Goal: Task Accomplishment & Management: Manage account settings

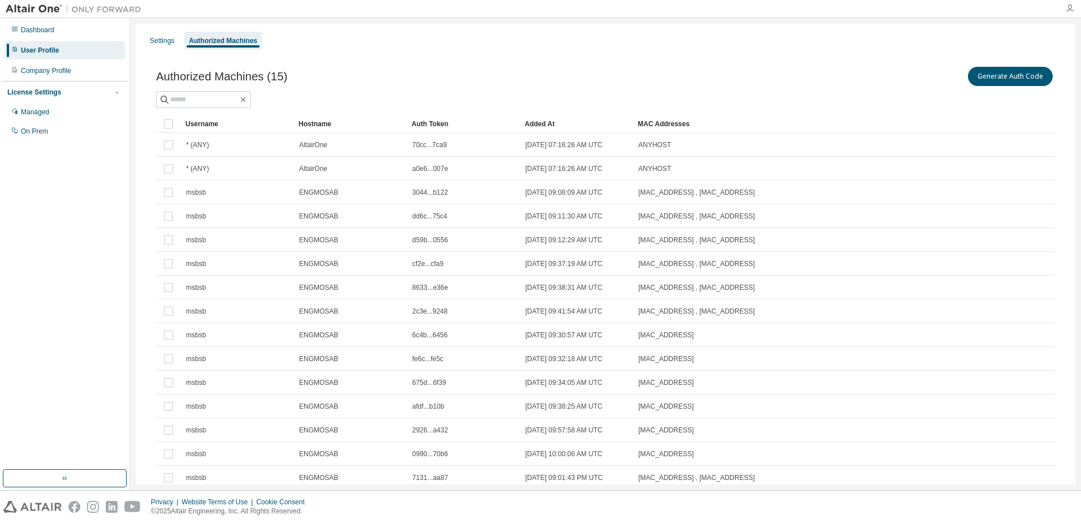
click at [1071, 11] on icon "button" at bounding box center [1070, 8] width 9 height 9
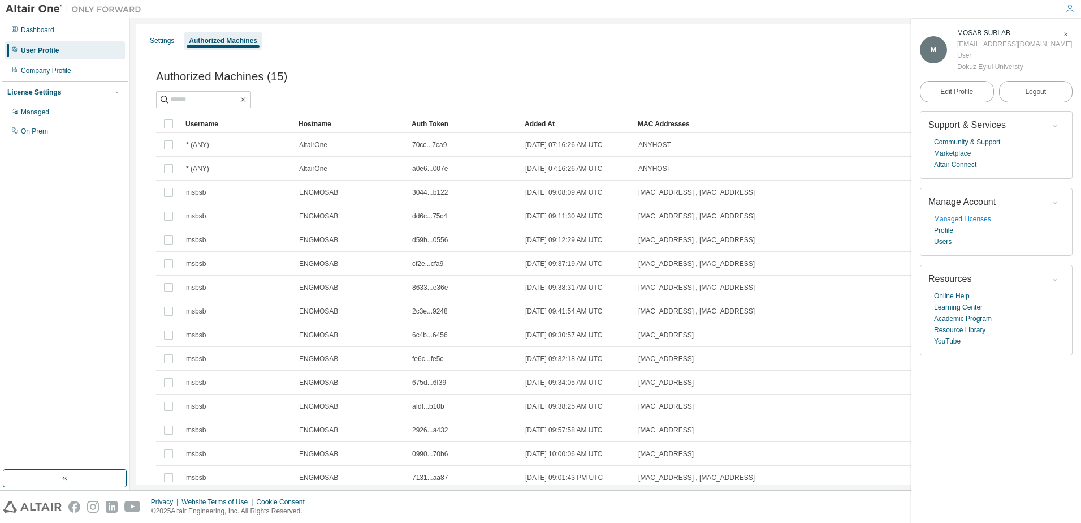
click at [967, 223] on link "Managed Licenses" at bounding box center [962, 218] width 57 height 11
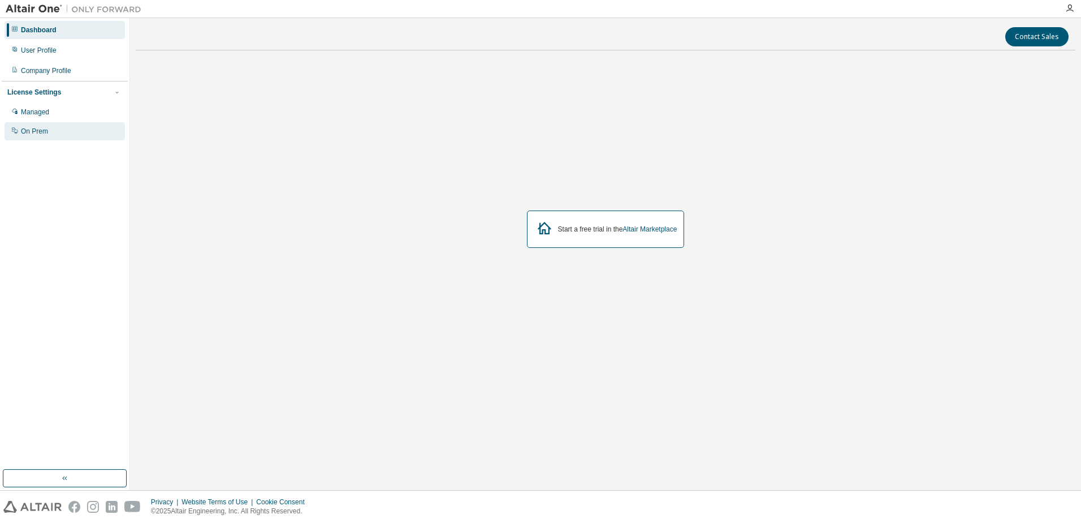
click at [34, 131] on div "On Prem" at bounding box center [34, 131] width 27 height 9
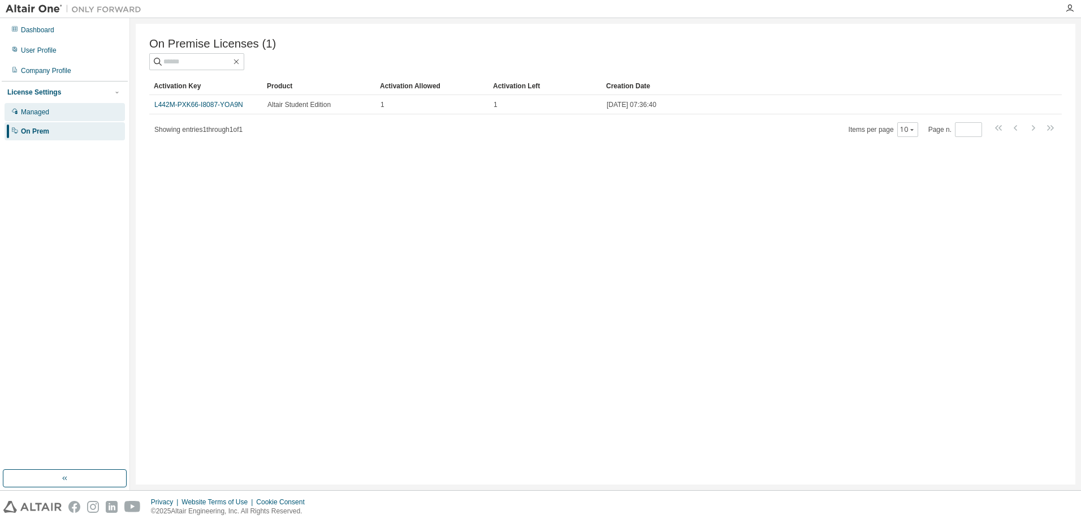
click at [40, 118] on div "Managed" at bounding box center [65, 112] width 120 height 18
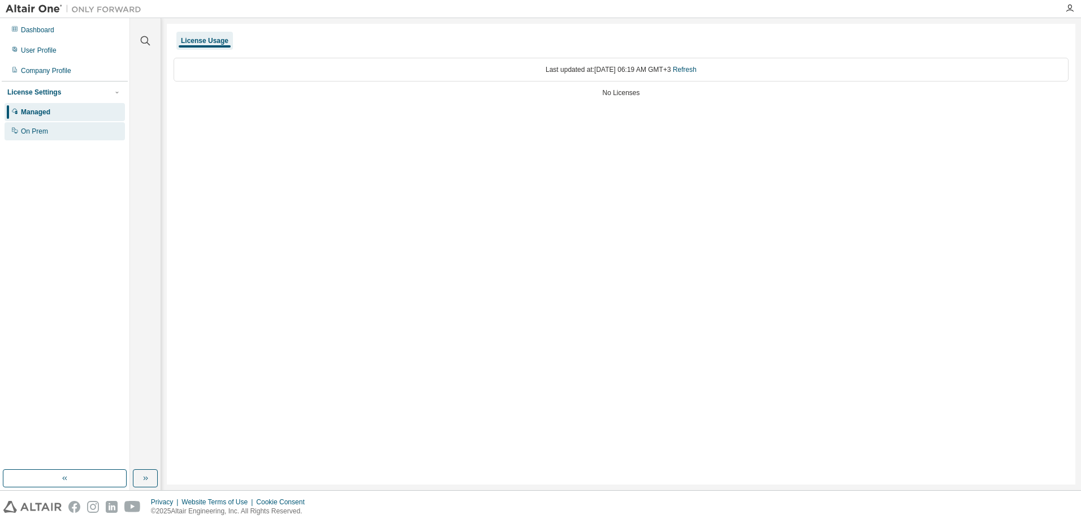
click at [41, 134] on div "On Prem" at bounding box center [34, 131] width 27 height 9
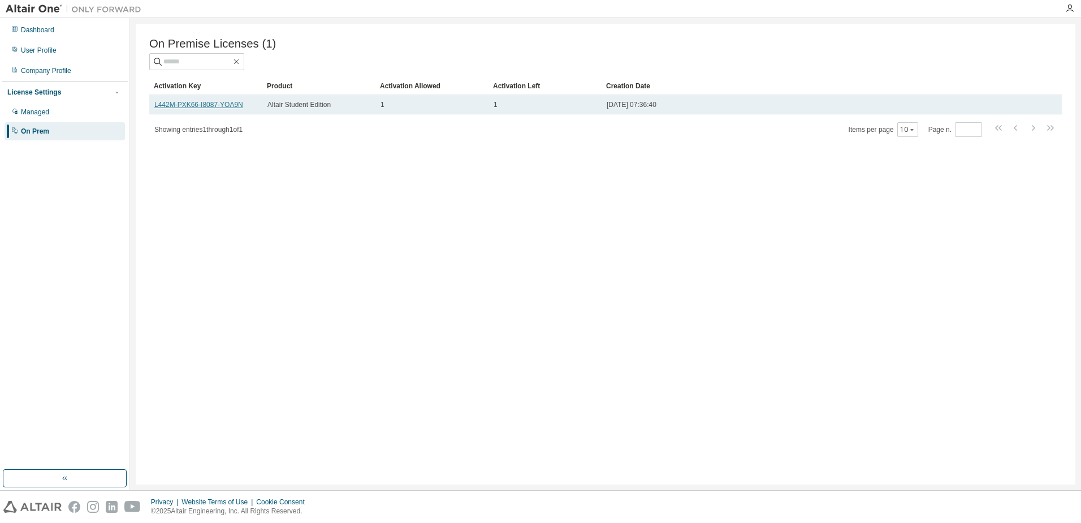
click at [238, 108] on link "L442M-PXK66-I8087-YOA9N" at bounding box center [198, 105] width 89 height 8
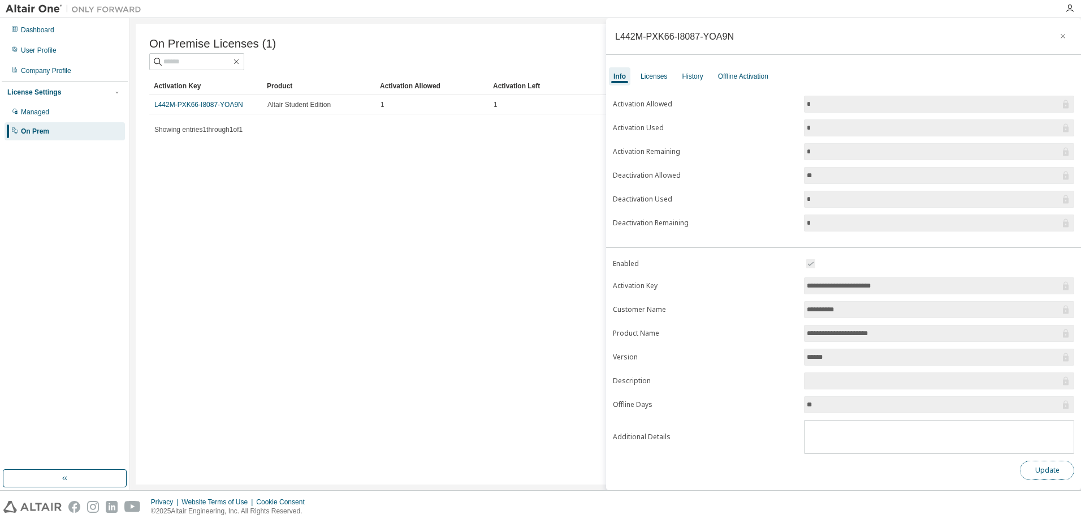
click at [1037, 474] on button "Update" at bounding box center [1047, 469] width 54 height 19
click at [1058, 484] on icon "button" at bounding box center [1057, 482] width 7 height 7
click at [652, 81] on div "Licenses" at bounding box center [654, 76] width 36 height 18
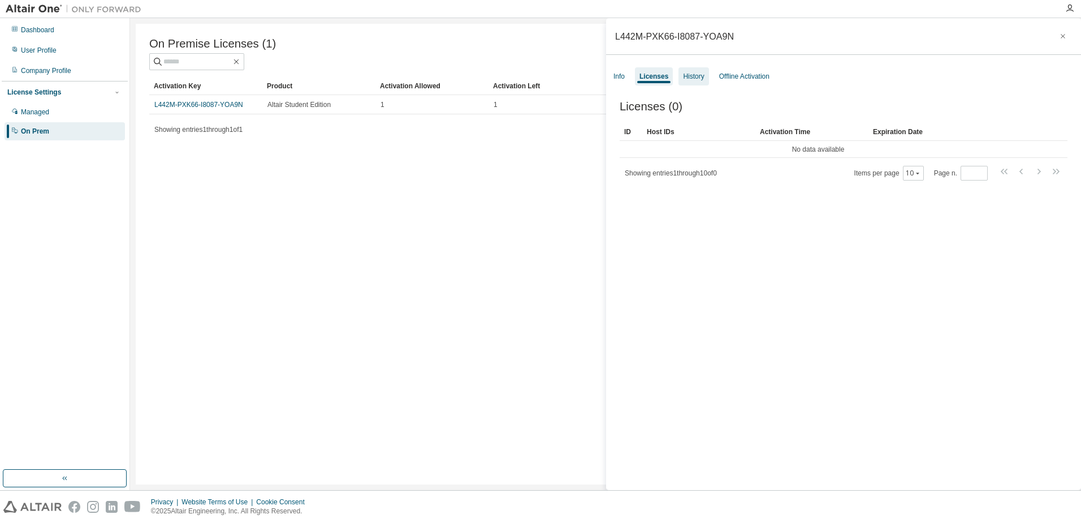
click at [687, 77] on div "History" at bounding box center [693, 76] width 21 height 9
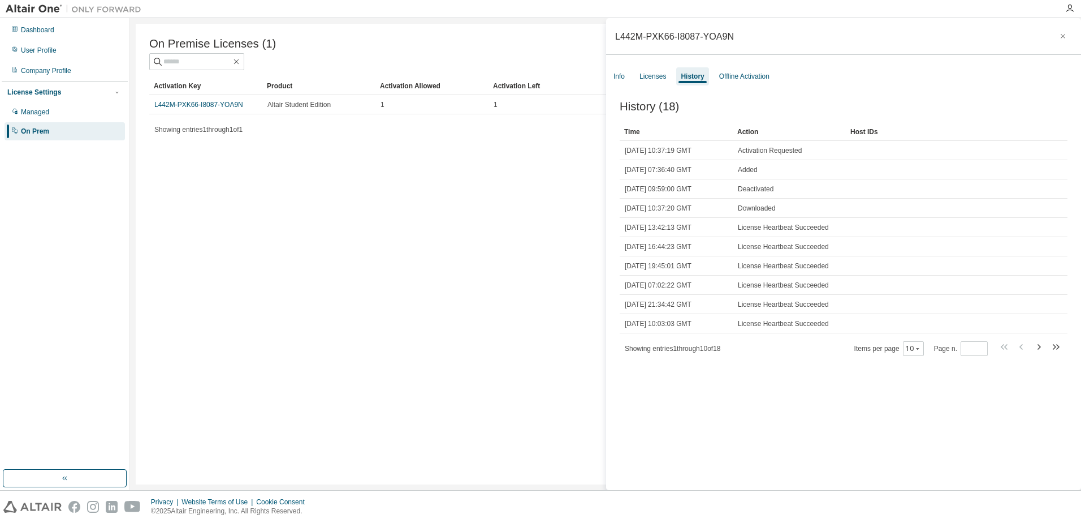
click at [905, 356] on div "Items per page 10 Page n. *" at bounding box center [959, 348] width 208 height 16
click at [907, 353] on button "10" at bounding box center [913, 348] width 15 height 9
click at [911, 419] on div "100" at bounding box center [944, 420] width 90 height 14
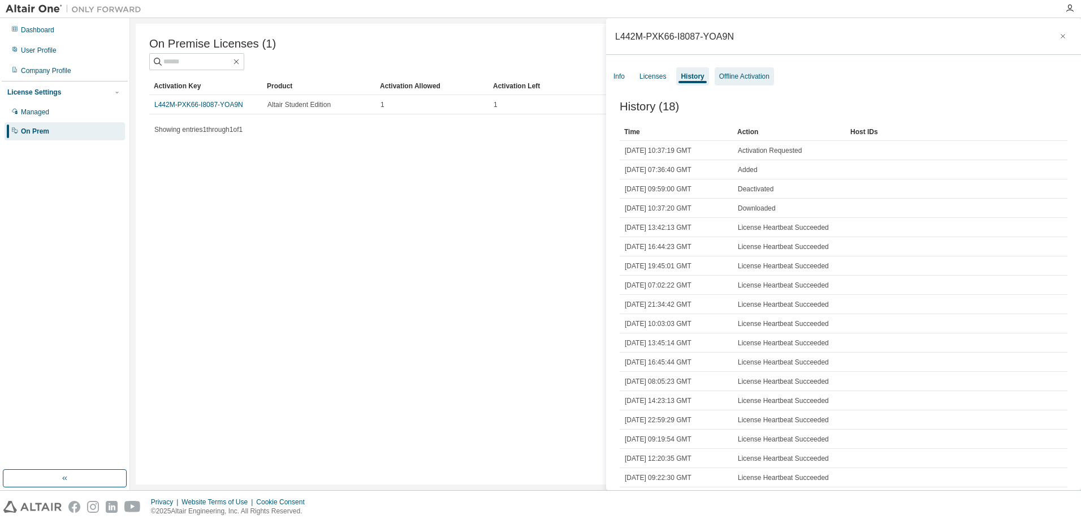
click at [740, 78] on div "Offline Activation" at bounding box center [744, 76] width 50 height 9
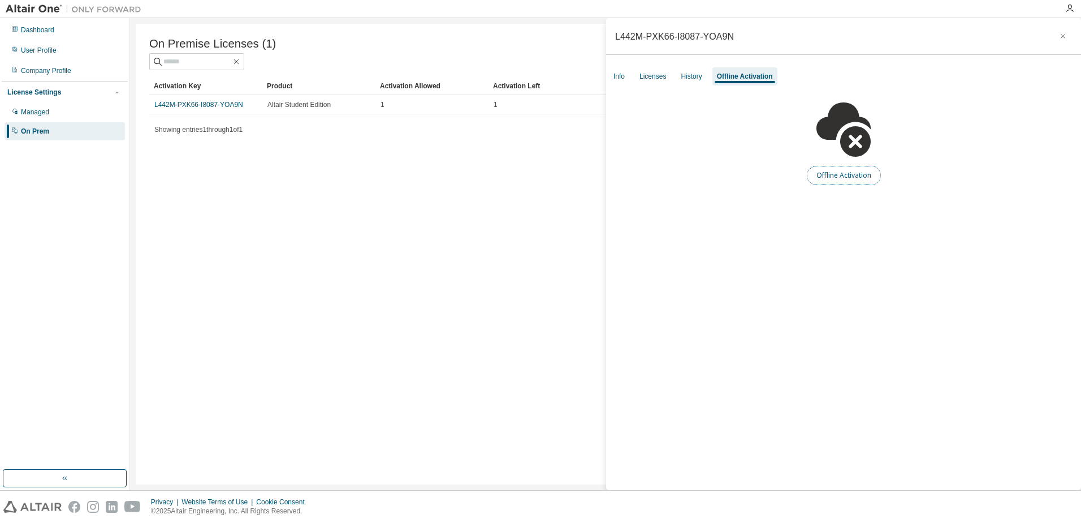
click at [837, 176] on button "Offline Activation" at bounding box center [844, 175] width 74 height 19
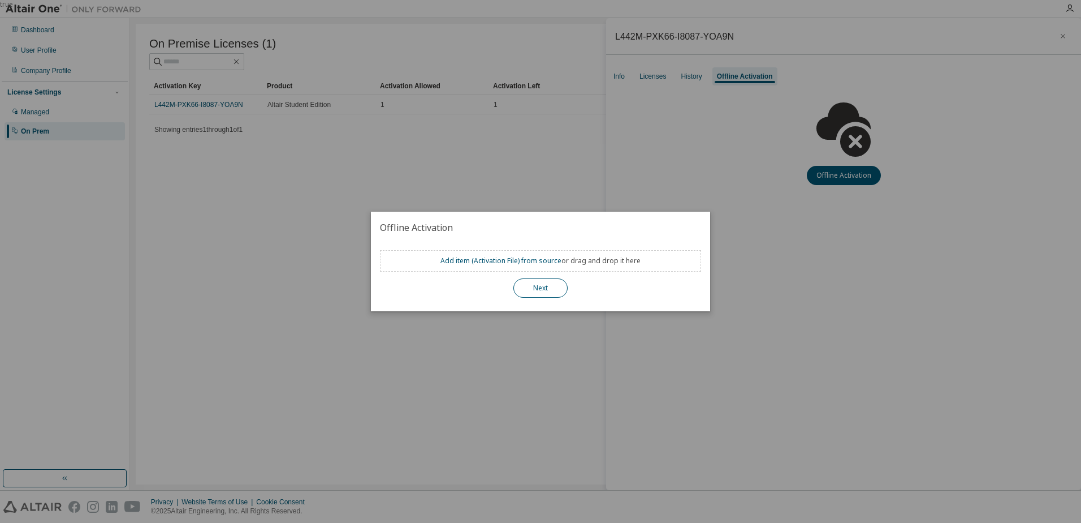
click at [553, 290] on button "Next" at bounding box center [541, 287] width 54 height 19
click at [545, 264] on link "Add item ( Activation File ) from source" at bounding box center [501, 261] width 121 height 10
click at [541, 286] on button "Next" at bounding box center [541, 287] width 54 height 19
click at [549, 405] on div "true" at bounding box center [540, 261] width 1081 height 523
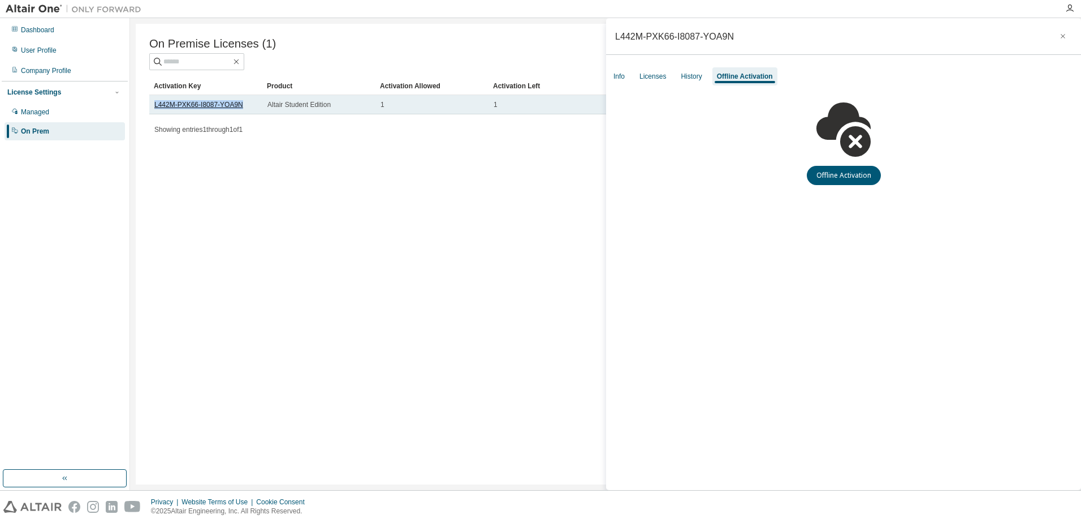
drag, startPoint x: 241, startPoint y: 105, endPoint x: 155, endPoint y: 106, distance: 86.0
click at [155, 106] on div "L442M-PXK66-I8087-YOA9N" at bounding box center [205, 104] width 103 height 9
copy link "L442M-PXK66-I8087-YOA9N"
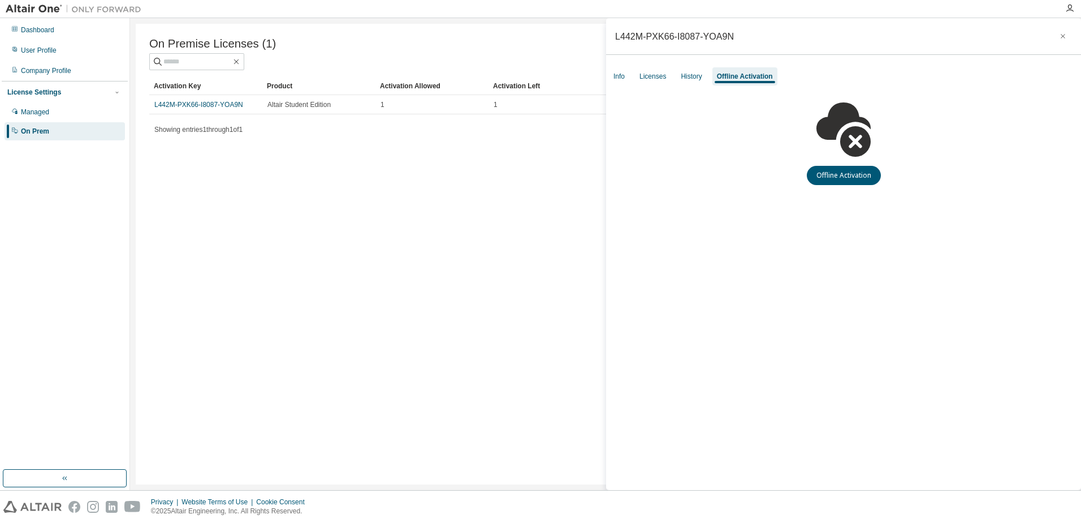
click at [508, 220] on div "On Premise Licenses (1) Clear Load Save Save As Field Operator Value Select fil…" at bounding box center [606, 254] width 940 height 460
click at [34, 110] on div "Managed" at bounding box center [35, 111] width 28 height 9
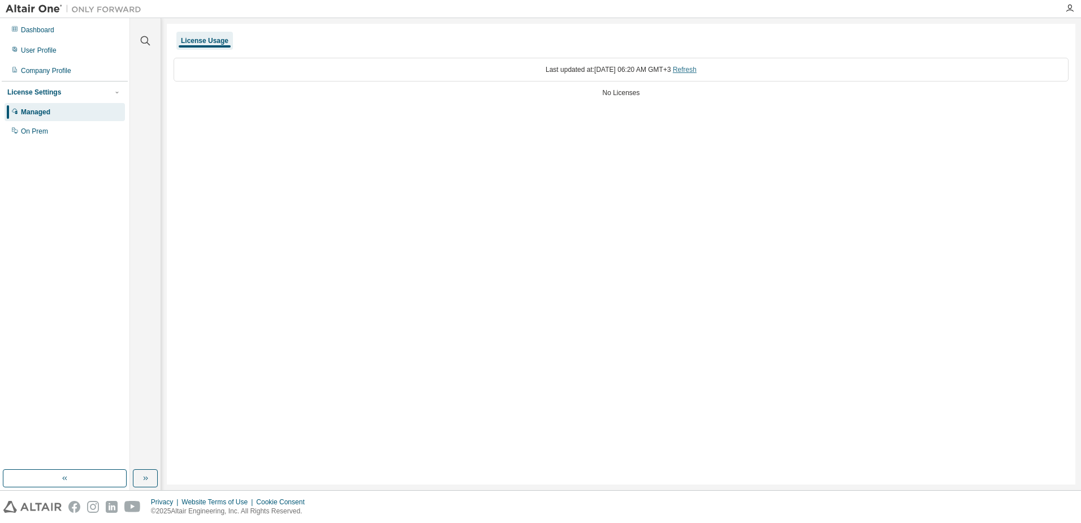
click at [697, 70] on link "Refresh" at bounding box center [685, 70] width 24 height 8
drag, startPoint x: 594, startPoint y: 92, endPoint x: 676, endPoint y: 103, distance: 82.7
click at [676, 103] on div "Last updated at: Mon 2025-08-18 06:20 AM GMT+3 Refresh No Licenses" at bounding box center [621, 78] width 895 height 55
drag, startPoint x: 676, startPoint y: 103, endPoint x: 567, endPoint y: 120, distance: 110.5
click at [567, 120] on div "License Usage Last updated at: Mon 2025-08-18 06:20 AM GMT+3 Refresh No Licenses" at bounding box center [621, 254] width 909 height 460
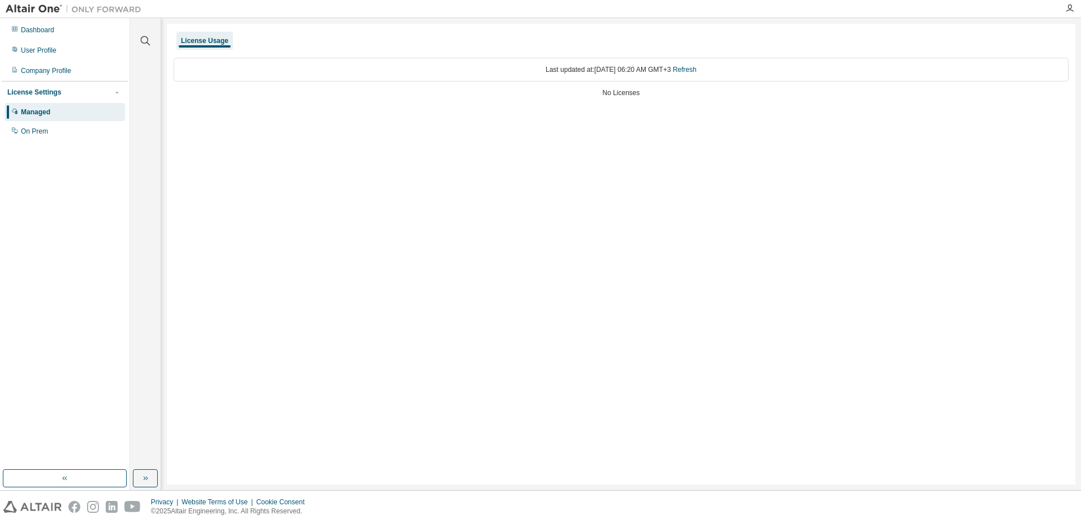
drag, startPoint x: 597, startPoint y: 91, endPoint x: 691, endPoint y: 97, distance: 94.1
click at [691, 97] on div "Last updated at: Mon 2025-08-18 06:20 AM GMT+3 Refresh No Licenses" at bounding box center [621, 78] width 895 height 55
drag, startPoint x: 691, startPoint y: 97, endPoint x: 593, endPoint y: 124, distance: 101.0
click at [593, 124] on div "License Usage Last updated at: Mon 2025-08-18 06:20 AM GMT+3 Refresh No Licenses" at bounding box center [621, 254] width 909 height 460
drag, startPoint x: 605, startPoint y: 92, endPoint x: 643, endPoint y: 92, distance: 37.9
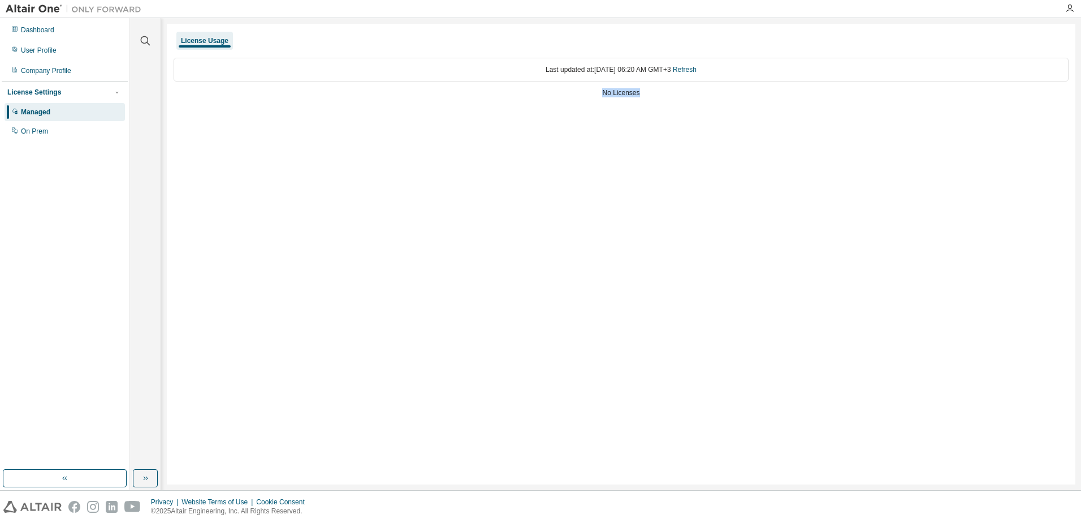
click at [643, 92] on div "No Licenses" at bounding box center [621, 92] width 895 height 9
drag, startPoint x: 643, startPoint y: 92, endPoint x: 577, endPoint y: 114, distance: 69.2
click at [577, 114] on div "License Usage Last updated at: Mon 2025-08-18 06:20 AM GMT+3 Refresh No Licenses" at bounding box center [621, 254] width 909 height 460
drag, startPoint x: 523, startPoint y: 71, endPoint x: 686, endPoint y: 72, distance: 163.5
click at [686, 72] on div "Last updated at: Mon 2025-08-18 06:20 AM GMT+3 Refresh" at bounding box center [621, 70] width 895 height 24
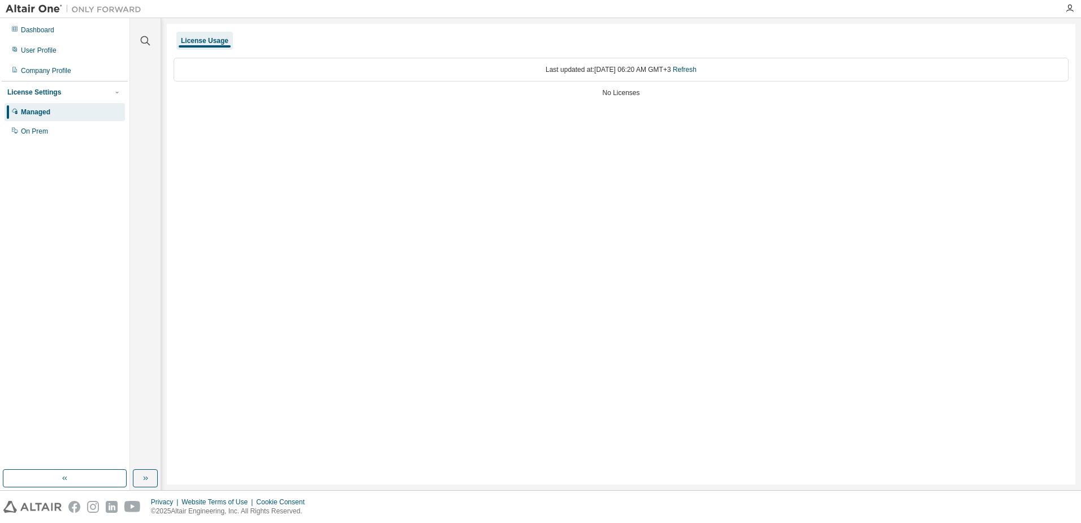
drag, startPoint x: 686, startPoint y: 72, endPoint x: 678, endPoint y: 111, distance: 39.3
click at [678, 113] on div "License Usage Last updated at: Mon 2025-08-18 06:20 AM GMT+3 Refresh No Licenses" at bounding box center [621, 254] width 909 height 460
click at [697, 69] on link "Refresh" at bounding box center [685, 70] width 24 height 8
drag, startPoint x: 528, startPoint y: 64, endPoint x: 686, endPoint y: 72, distance: 158.6
click at [686, 72] on div "Last updated at: Mon 2025-08-18 06:21 AM GMT+3 Refresh" at bounding box center [621, 70] width 895 height 24
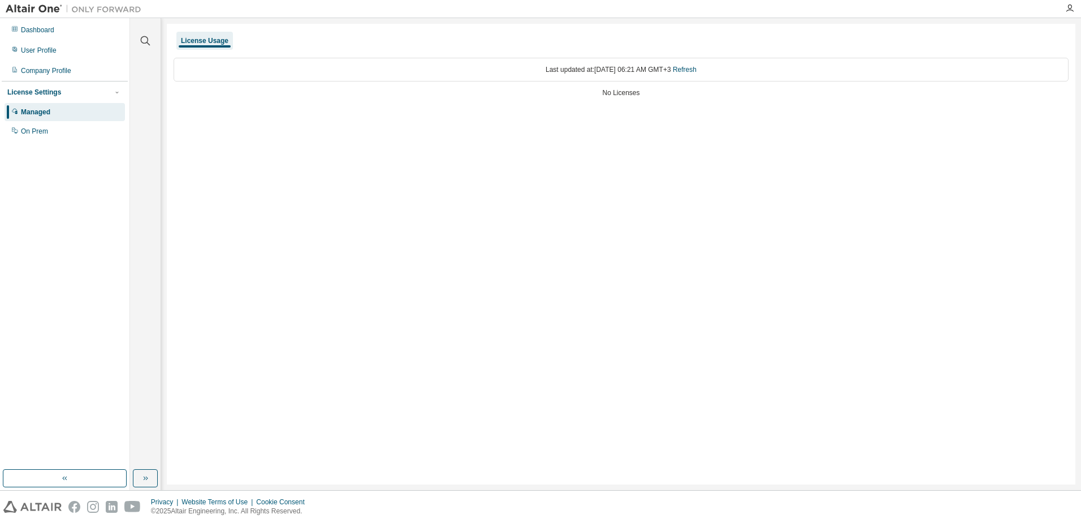
drag, startPoint x: 686, startPoint y: 72, endPoint x: 577, endPoint y: 148, distance: 132.4
click at [577, 148] on div "License Usage Last updated at: Mon 2025-08-18 06:21 AM GMT+3 Refresh No Licenses" at bounding box center [621, 254] width 909 height 460
click at [183, 41] on div "License Usage" at bounding box center [205, 40] width 48 height 9
click at [45, 75] on div "Company Profile" at bounding box center [65, 71] width 120 height 18
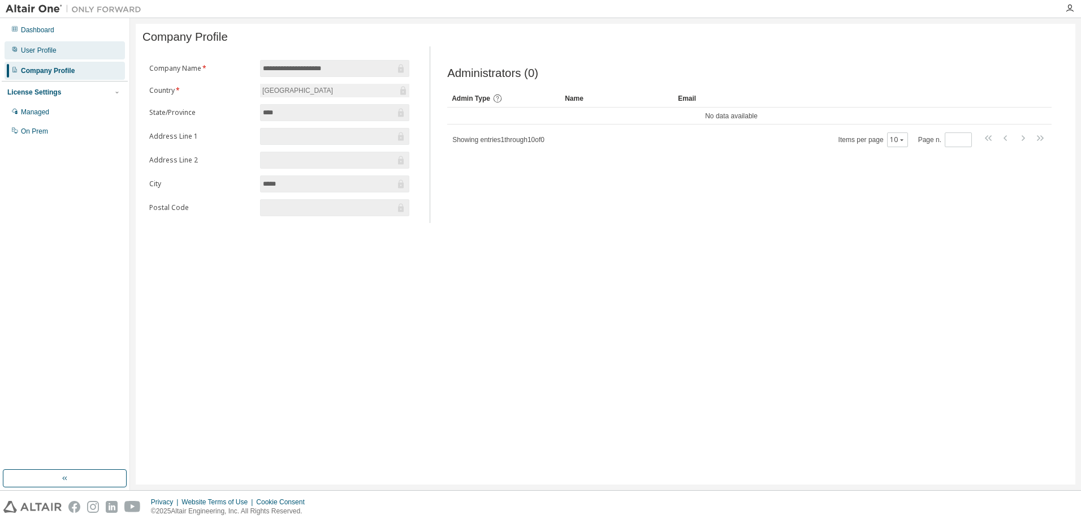
click at [70, 46] on div "User Profile" at bounding box center [65, 50] width 120 height 18
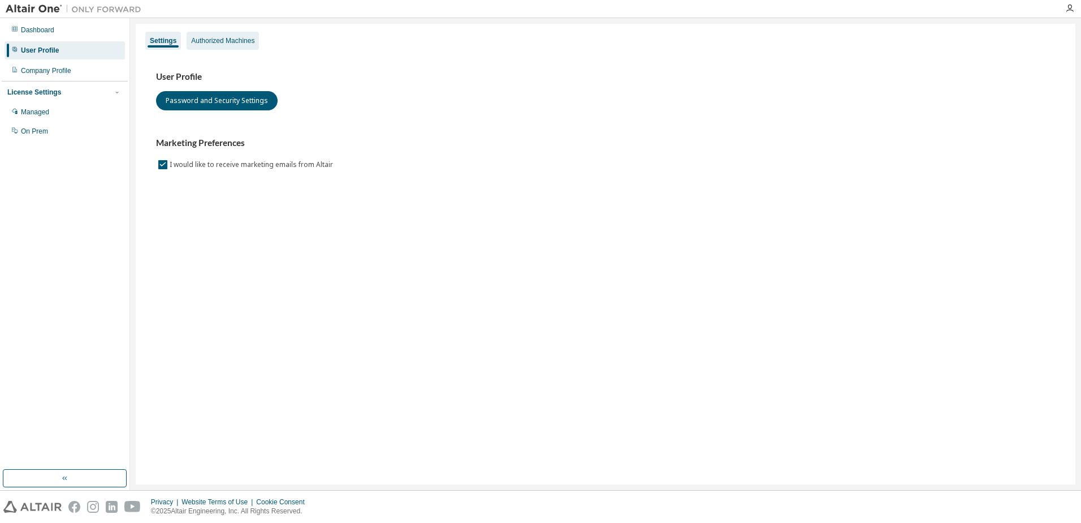
click at [201, 41] on div "Authorized Machines" at bounding box center [222, 40] width 63 height 9
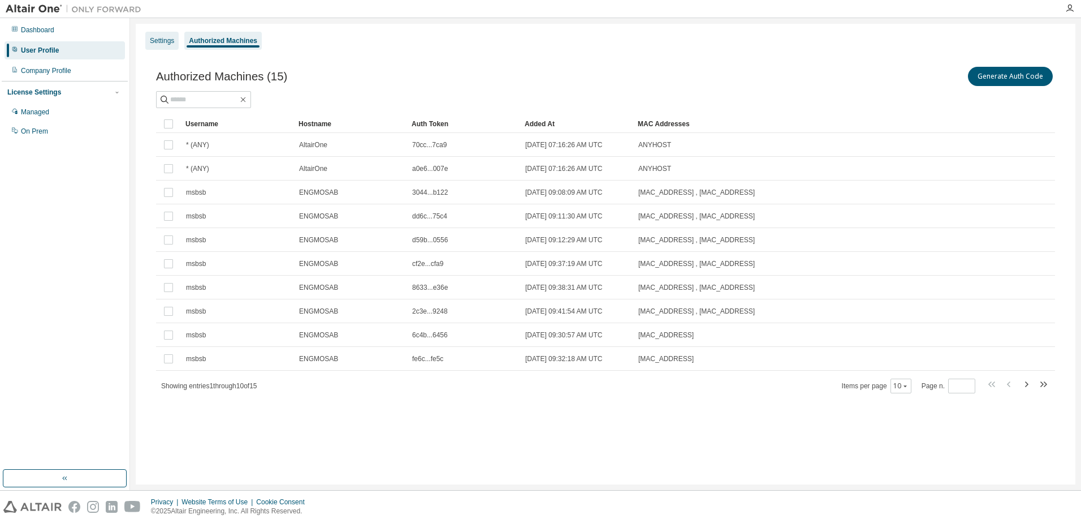
click at [168, 42] on div "Settings" at bounding box center [162, 40] width 24 height 9
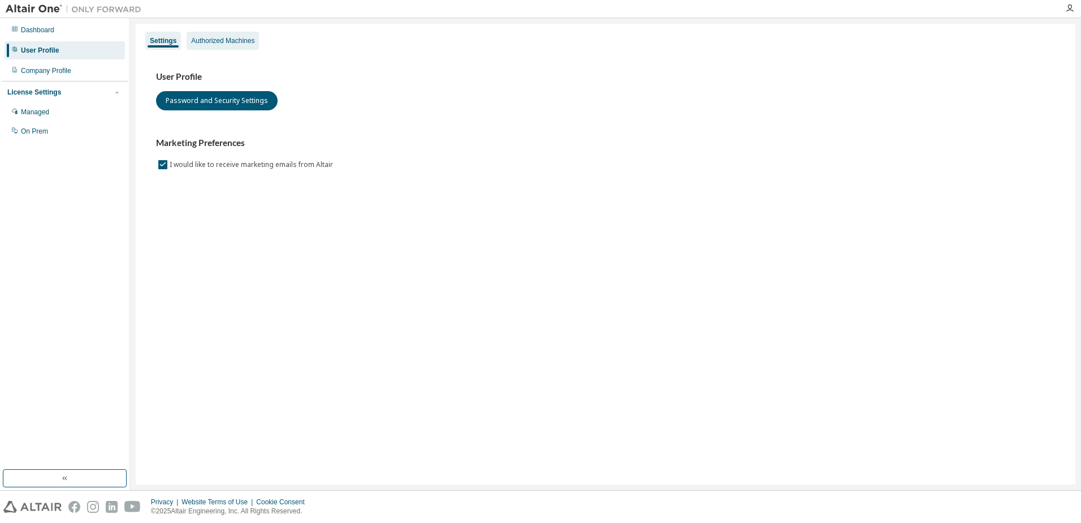
click at [228, 44] on div "Authorized Machines" at bounding box center [222, 40] width 63 height 9
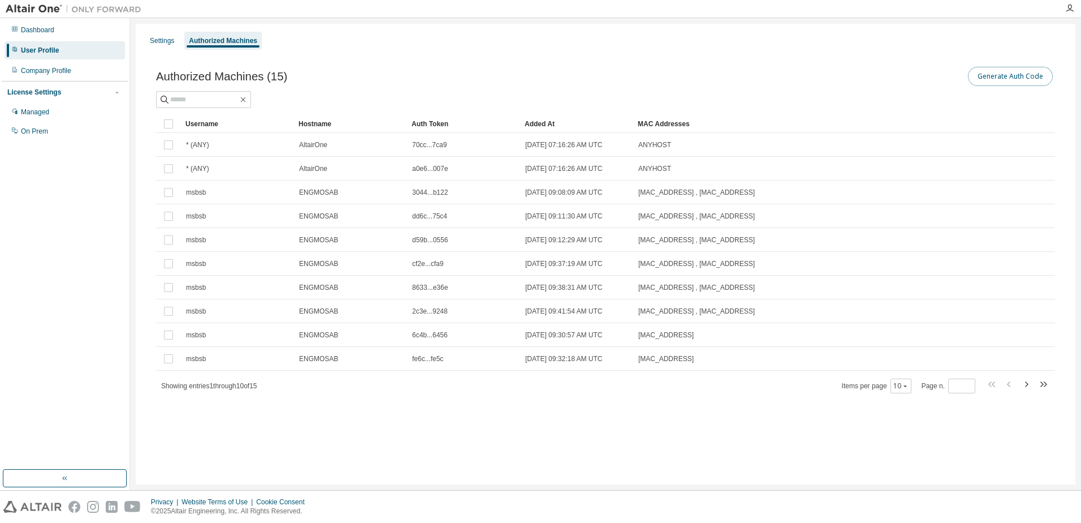
click at [1035, 77] on button "Generate Auth Code" at bounding box center [1010, 76] width 85 height 19
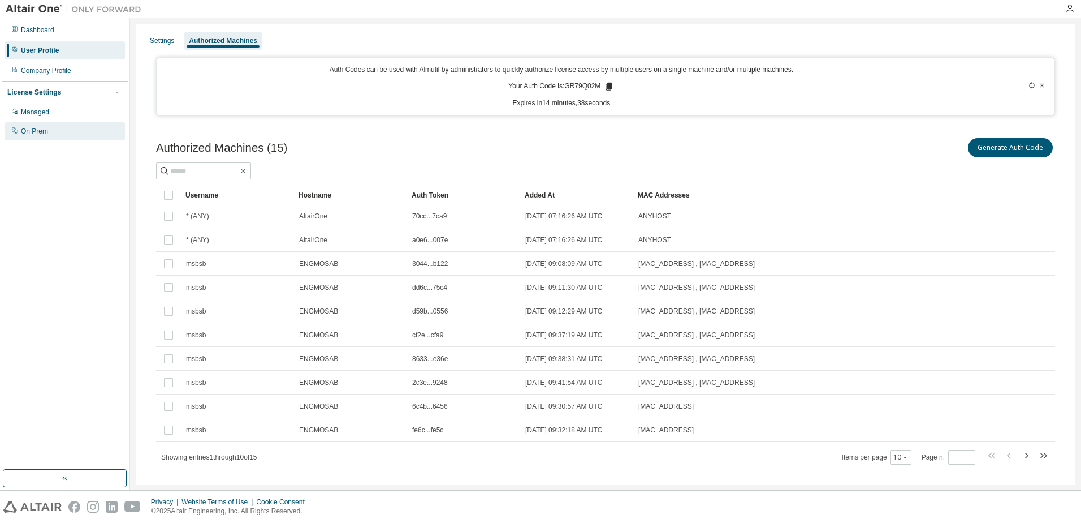
click at [36, 130] on div "On Prem" at bounding box center [34, 131] width 27 height 9
